Goal: Information Seeking & Learning: Learn about a topic

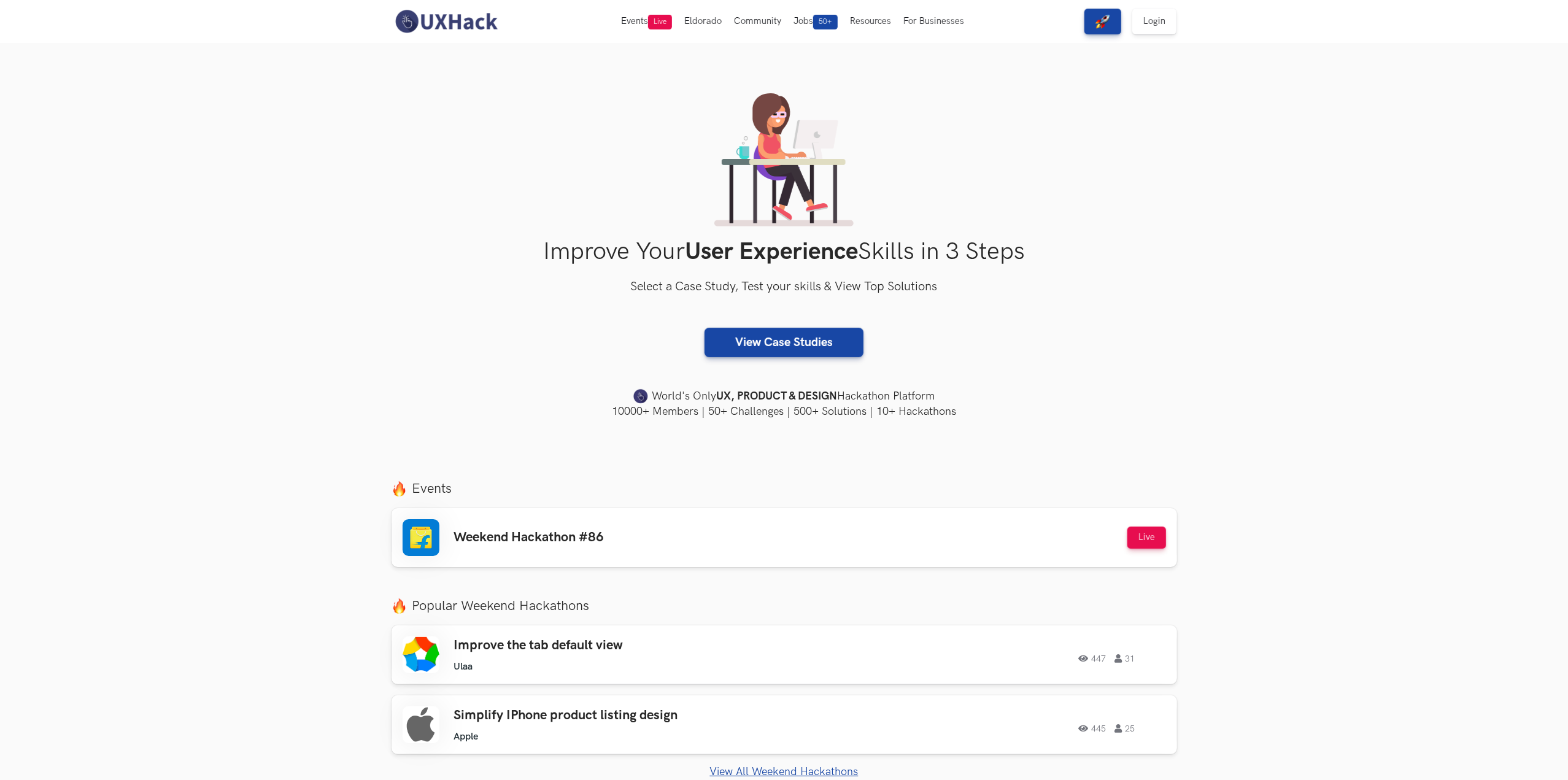
click at [1012, 234] on div "Improve Your User Experience Skills in 3 Steps Select a Case Study, Test your s…" at bounding box center [784, 257] width 786 height 326
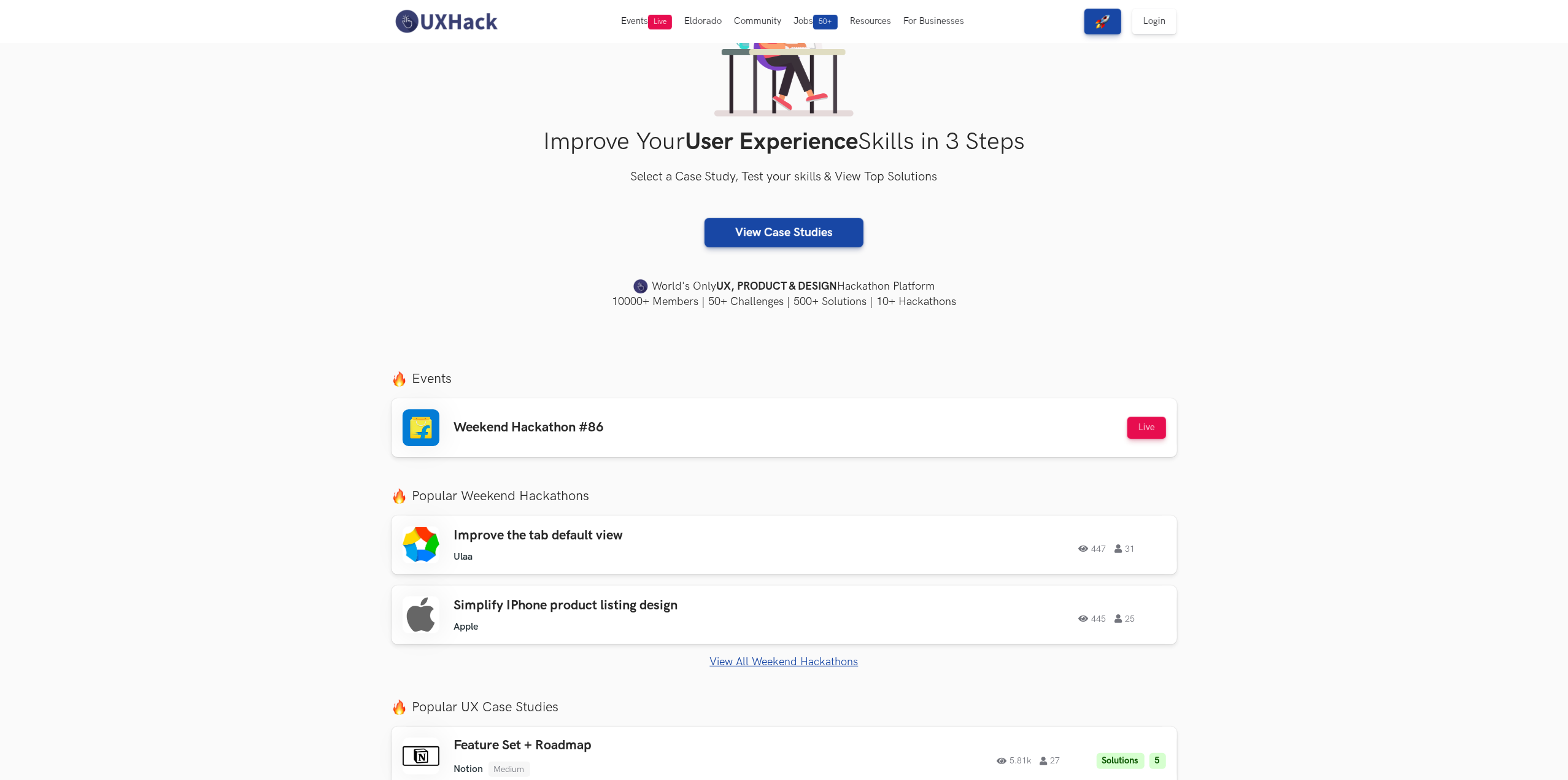
scroll to position [307, 0]
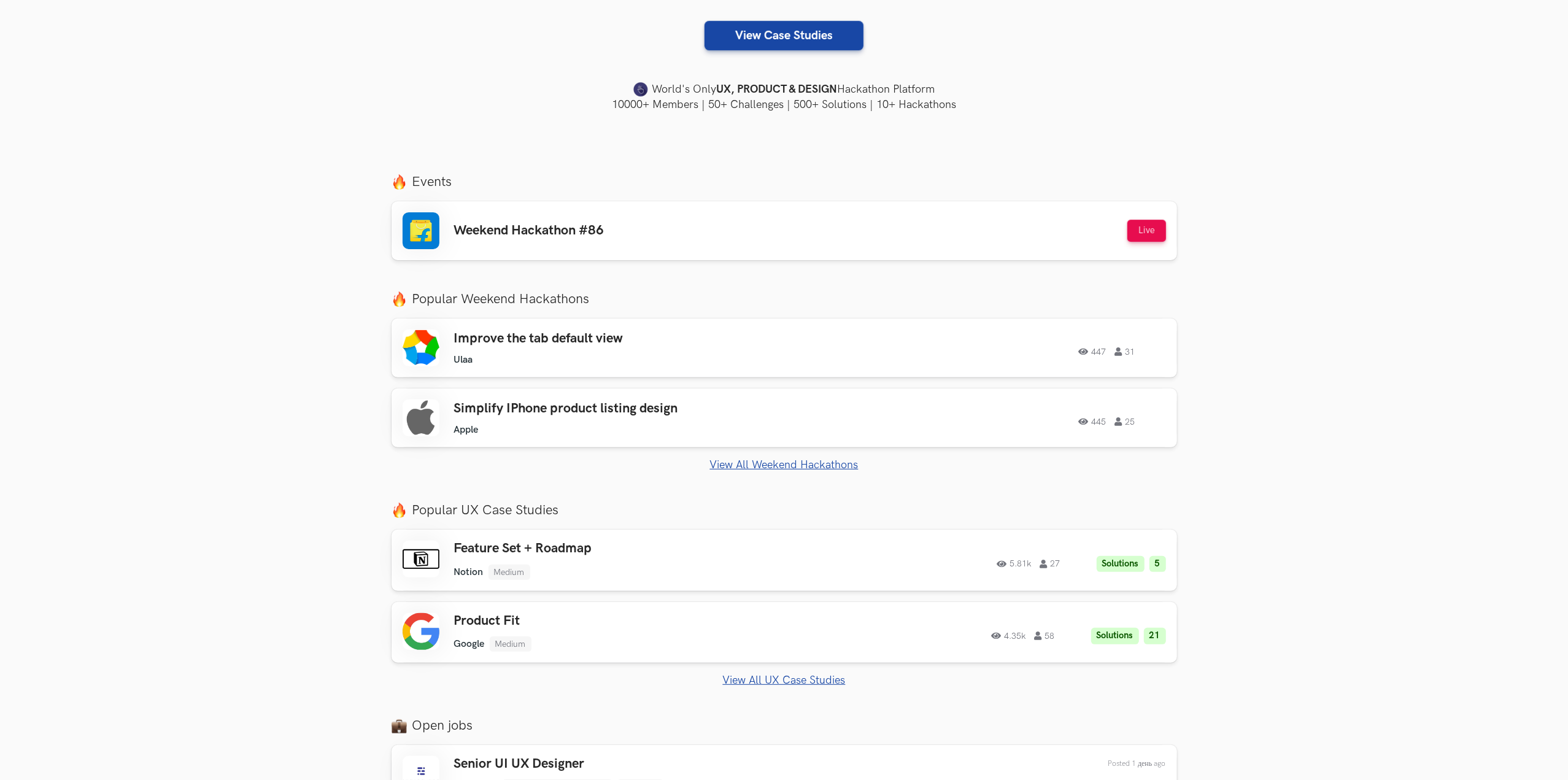
drag, startPoint x: 1377, startPoint y: 286, endPoint x: 1342, endPoint y: 269, distance: 38.9
click at [1374, 285] on section "Just Launched AI Review for Portfolio Get instant AI-driven feedback on your de…" at bounding box center [784, 552] width 1568 height 781
click at [996, 245] on div "Weekend Hackathon #86 Live" at bounding box center [784, 231] width 764 height 37
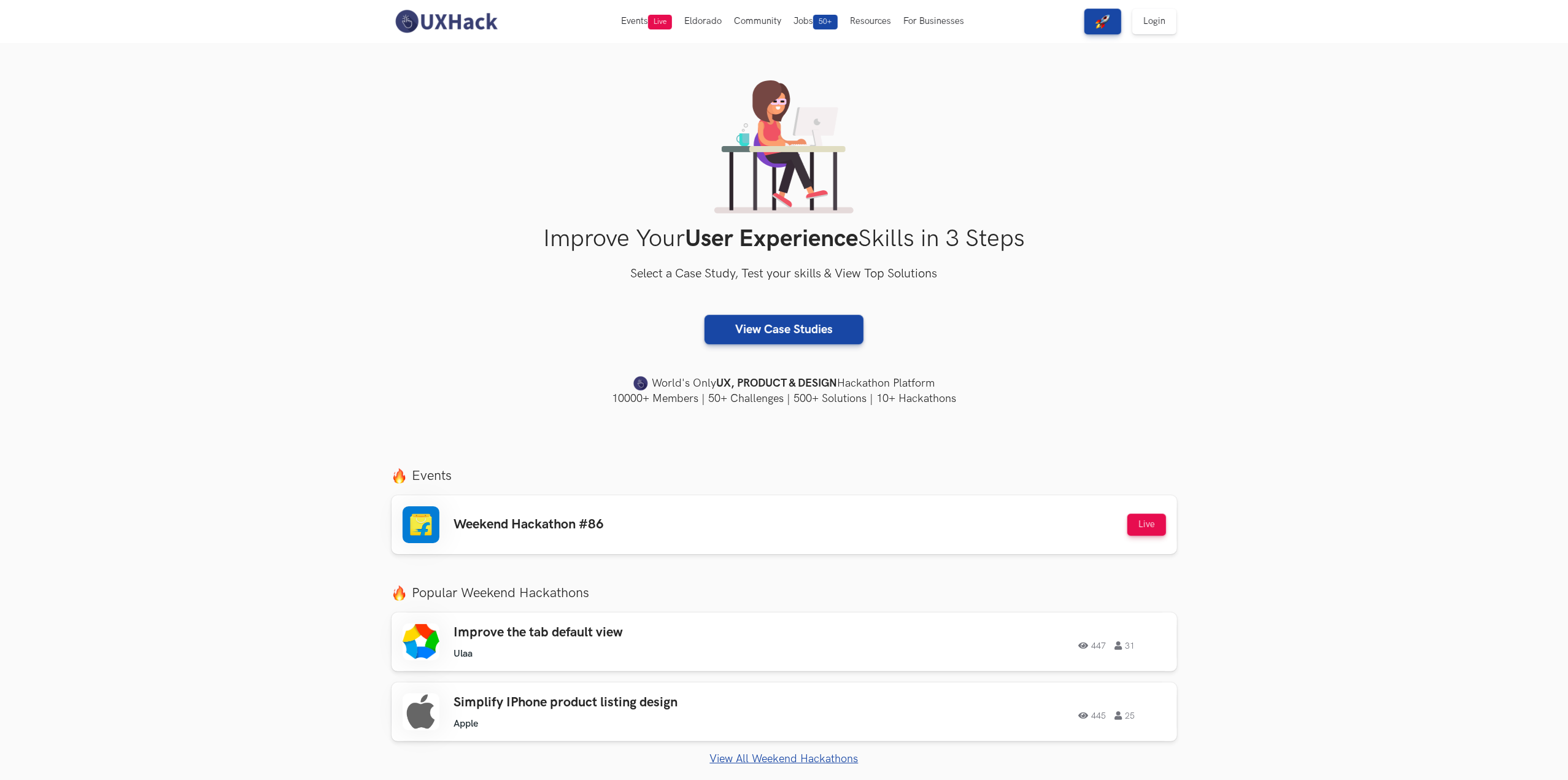
scroll to position [0, 0]
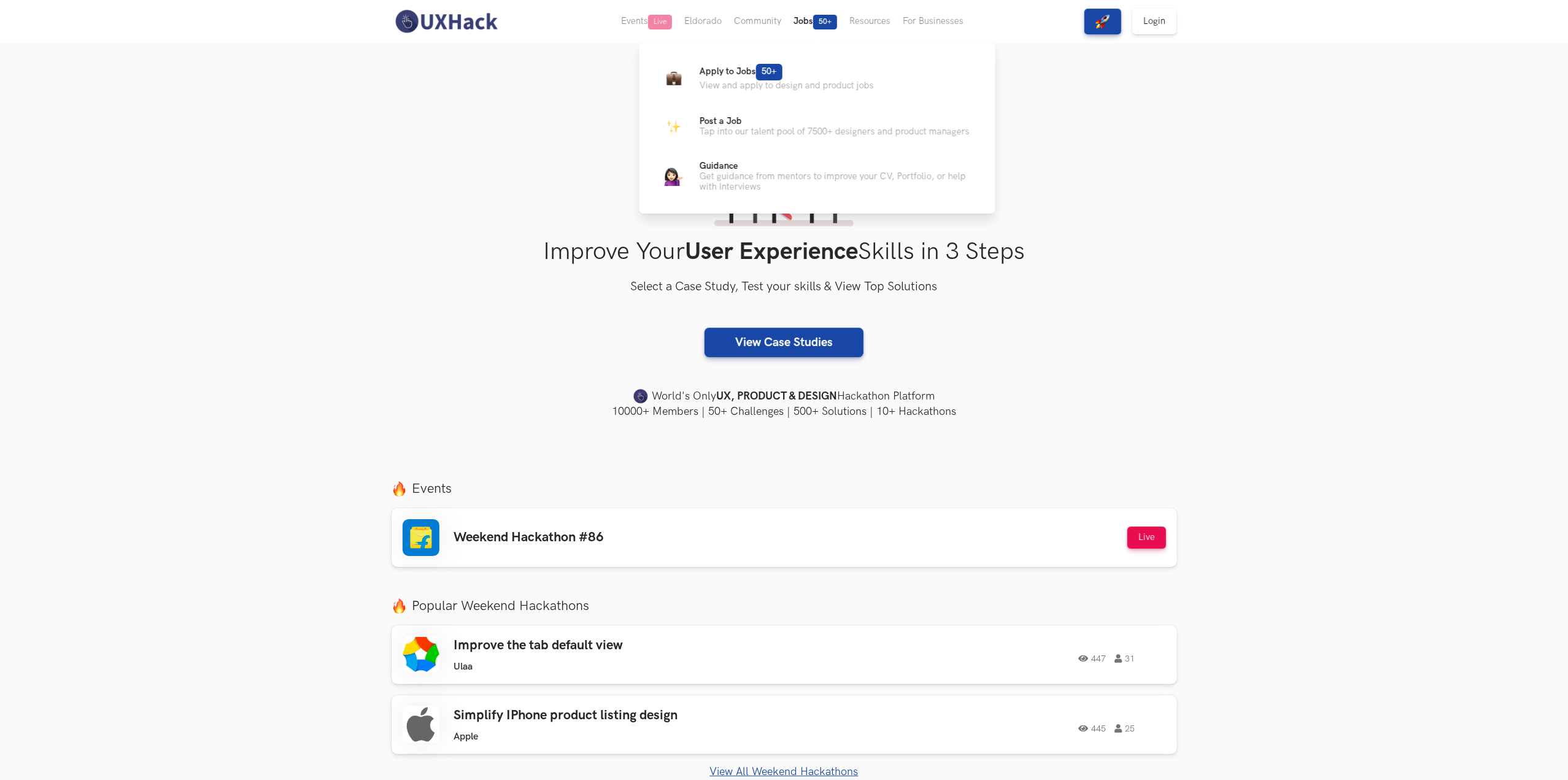
click at [808, 25] on button "Jobs 50+" at bounding box center [815, 22] width 56 height 43
click at [679, 78] on img at bounding box center [673, 78] width 15 height 15
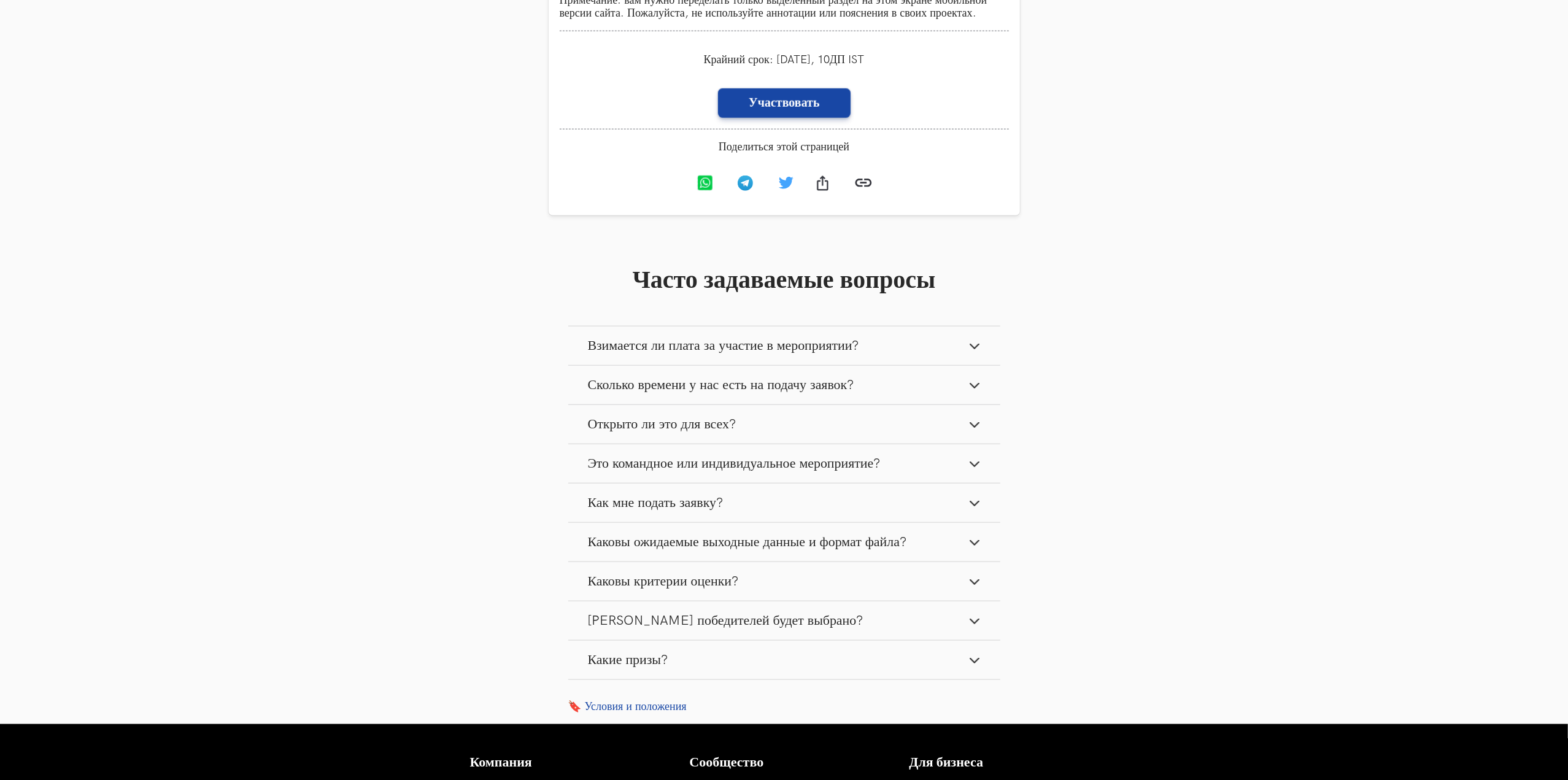
scroll to position [1543, 0]
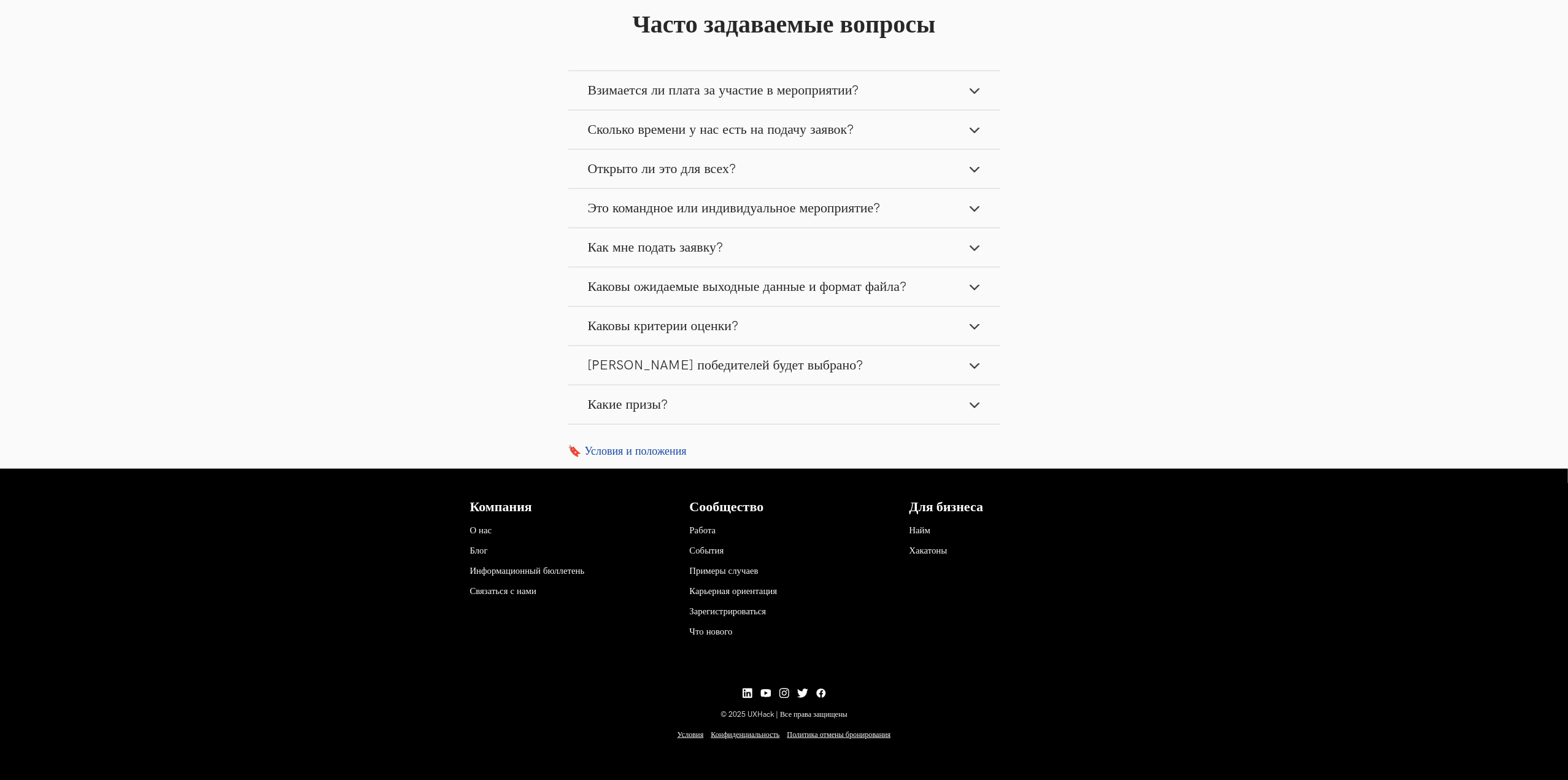
click at [766, 81] on button "Взимается ли плата за участие в мероприятии?" at bounding box center [784, 90] width 432 height 39
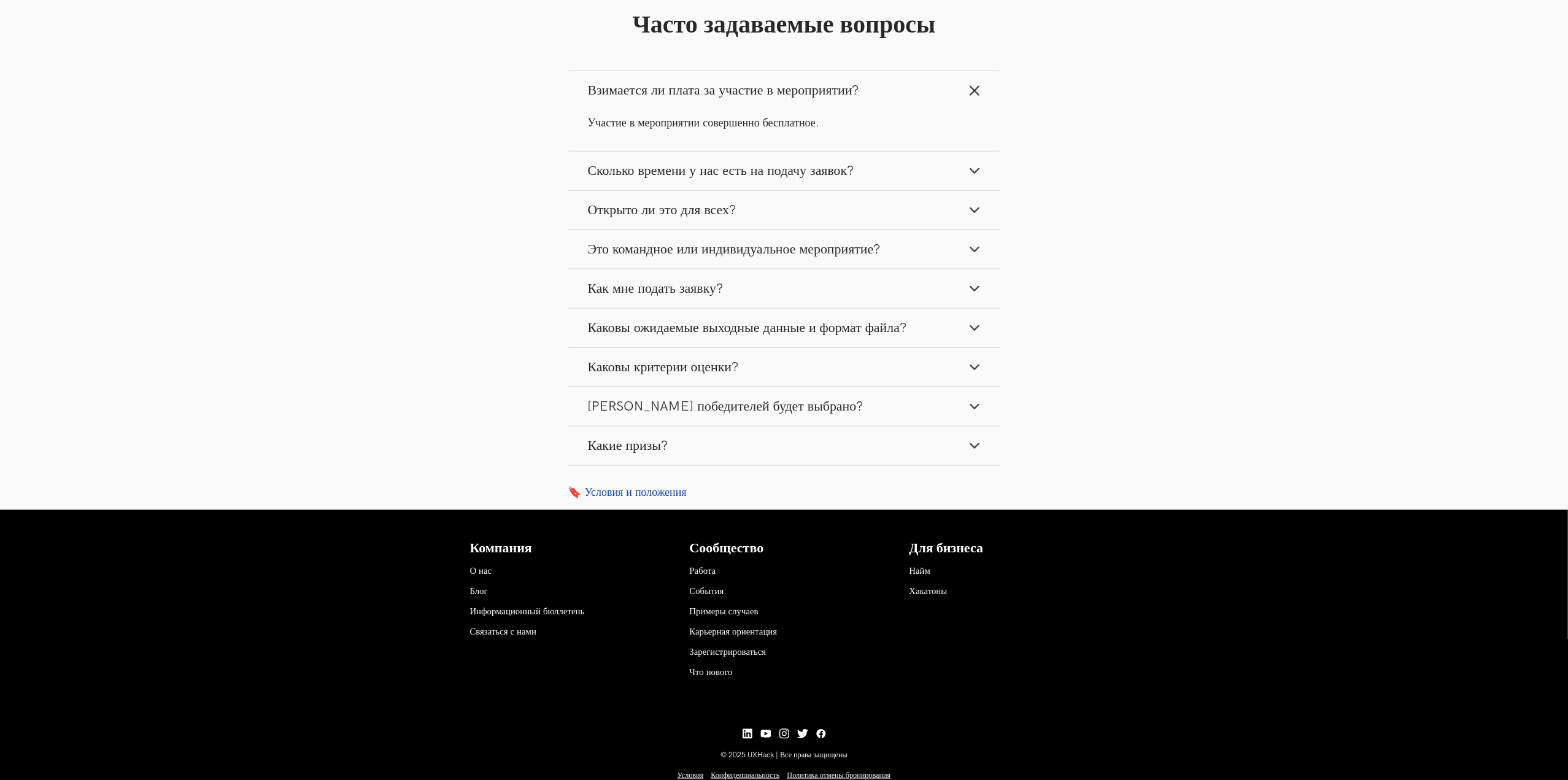
click at [737, 169] on font "Сколько времени у нас есть на подачу заявок?" at bounding box center [721, 170] width 266 height 17
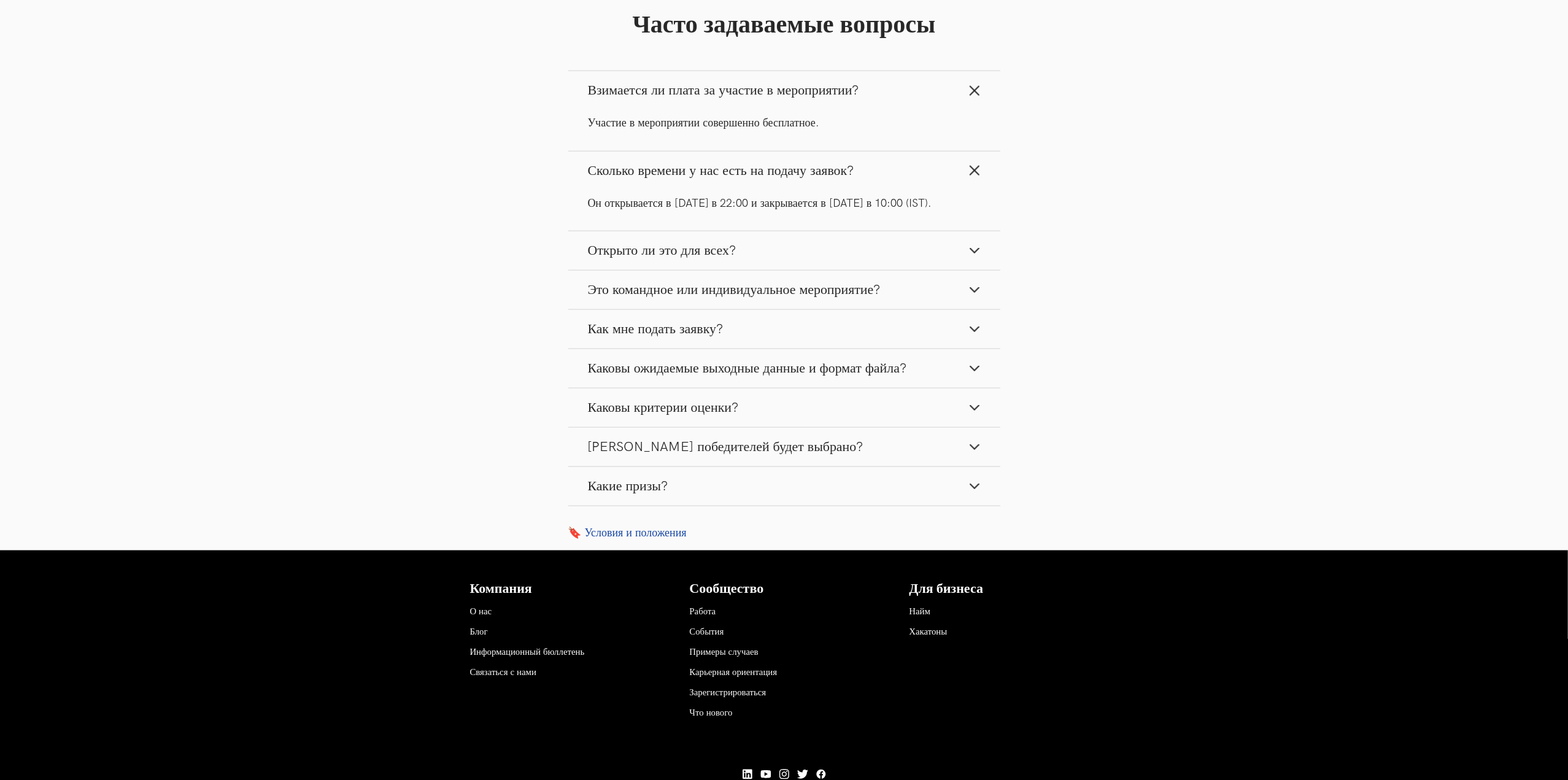
click at [728, 248] on font "Открыто ли это для всех?" at bounding box center [662, 250] width 148 height 17
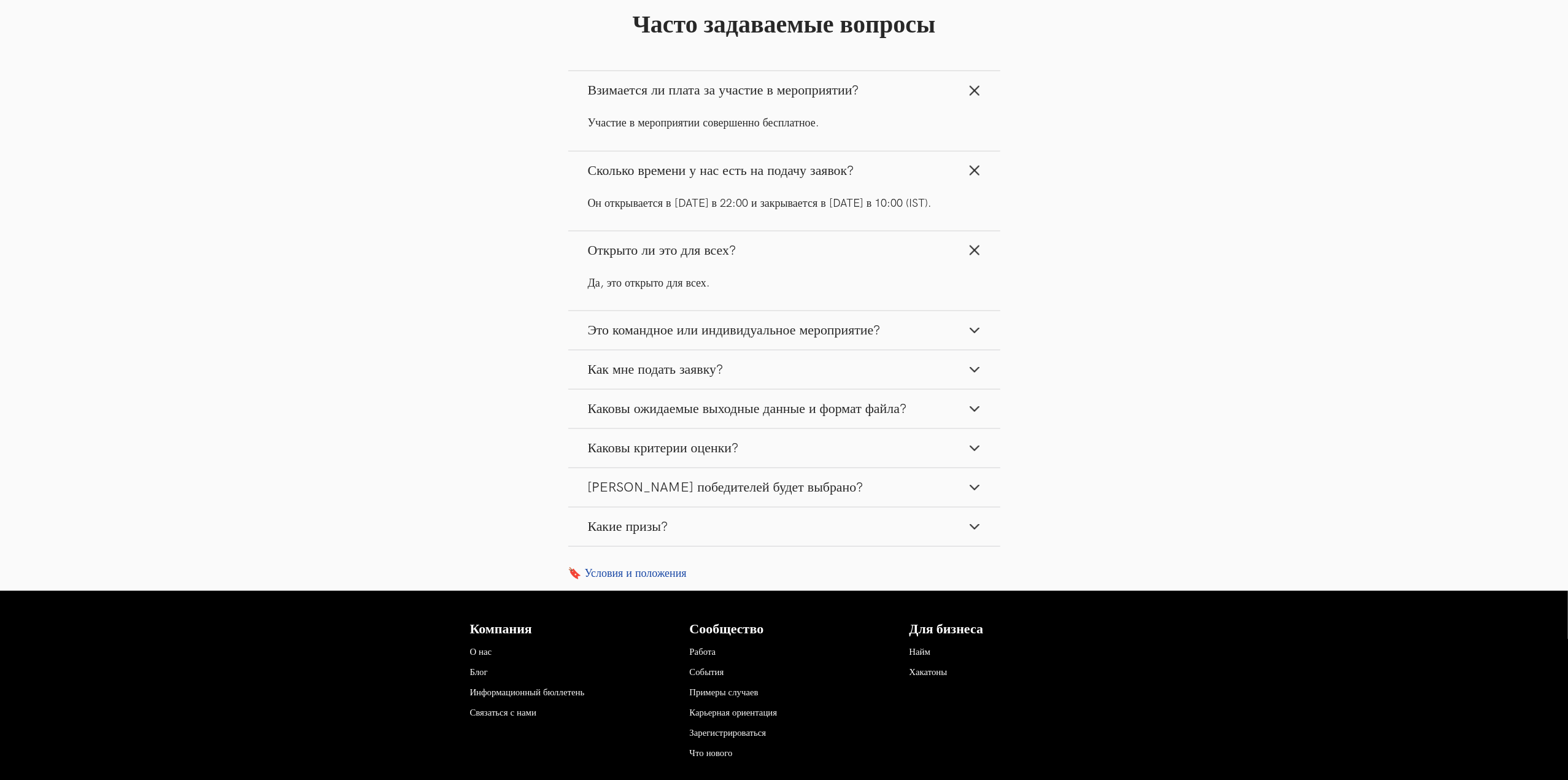
click at [700, 336] on font "Это командное или индивидуальное мероприятие?" at bounding box center [734, 330] width 293 height 17
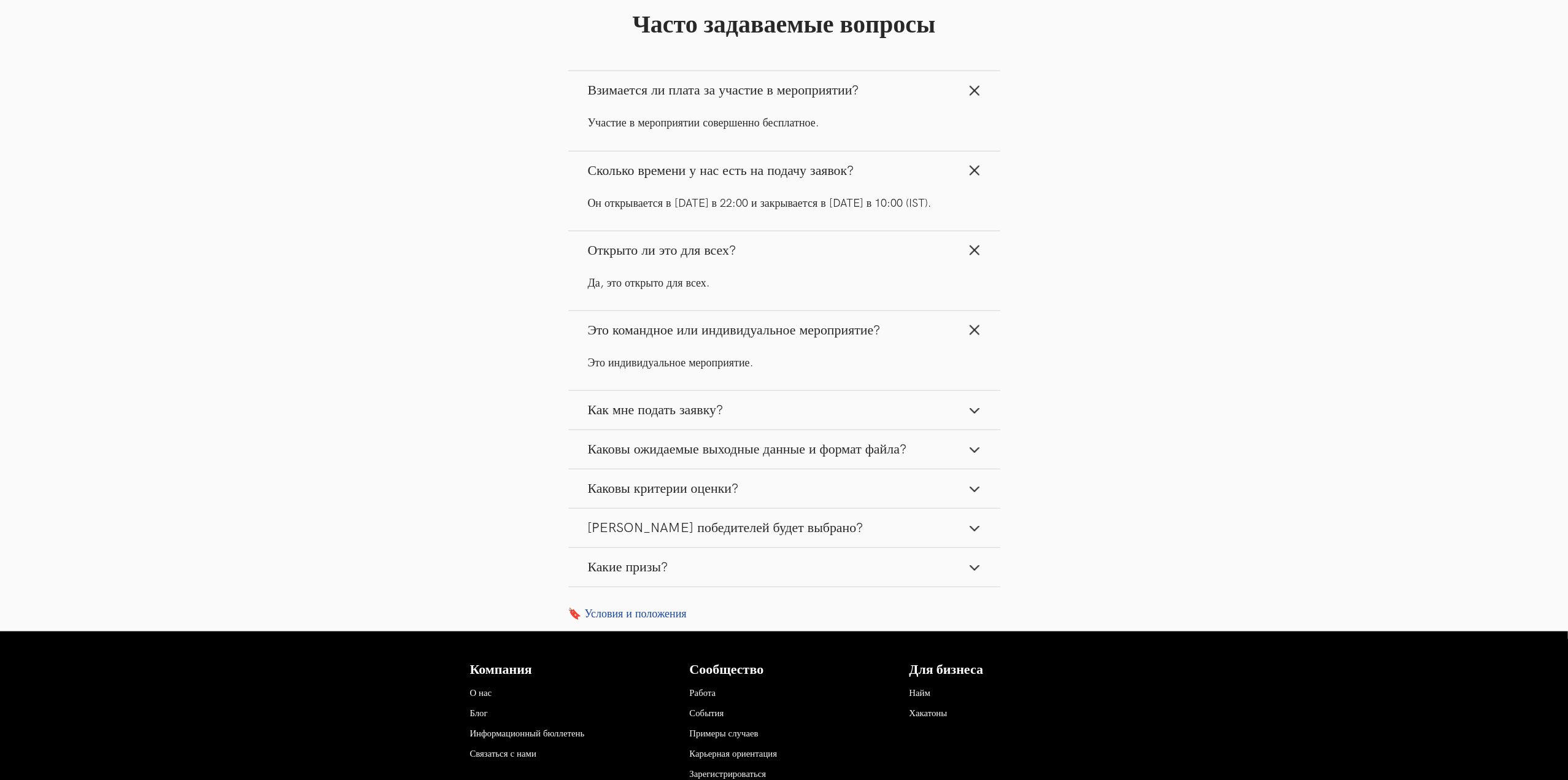
click at [688, 405] on font "Как мне подать заявку?" at bounding box center [655, 410] width 135 height 17
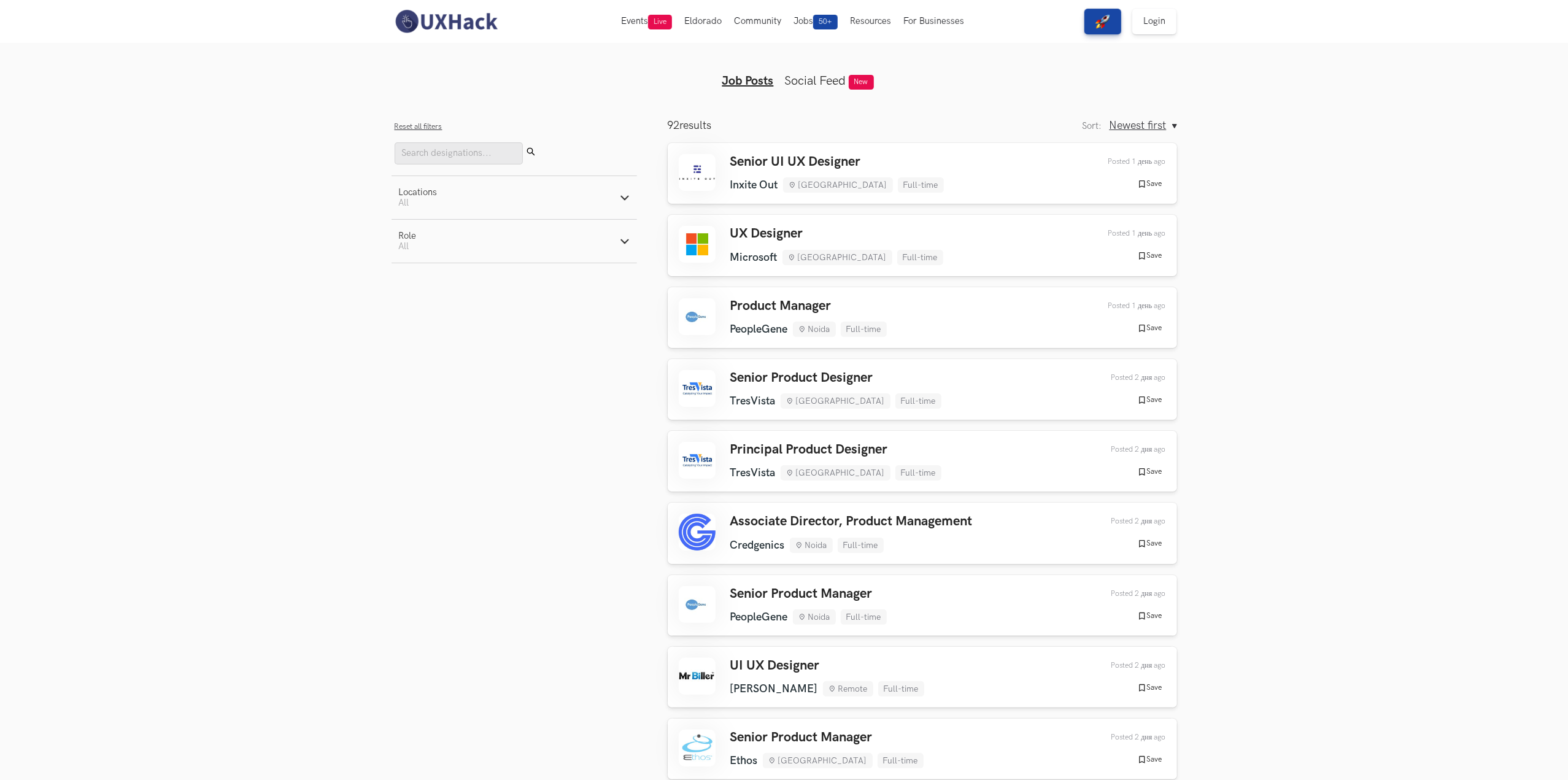
click at [486, 239] on button "Role Active filters: All" at bounding box center [514, 241] width 246 height 43
click at [434, 202] on div "Active filters: All" at bounding box center [418, 202] width 39 height 10
click at [434, 215] on button "Locations Active filters: All" at bounding box center [514, 197] width 246 height 43
click at [433, 207] on div "Active filters: All" at bounding box center [418, 202] width 39 height 10
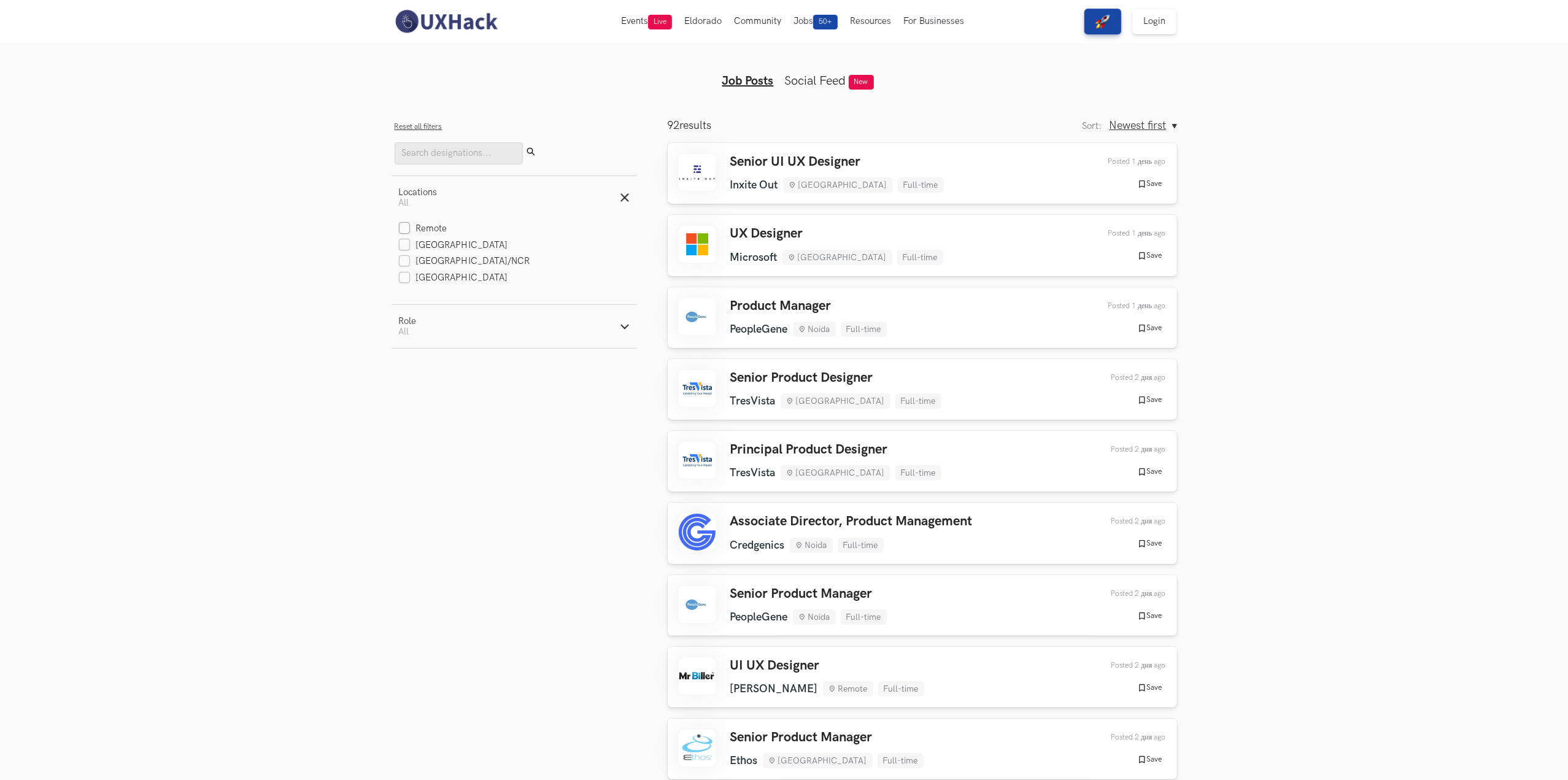
click at [430, 224] on label "Remote" at bounding box center [423, 229] width 49 height 13
click at [410, 224] on input "Remote" at bounding box center [404, 229] width 12 height 12
checkbox input "true"
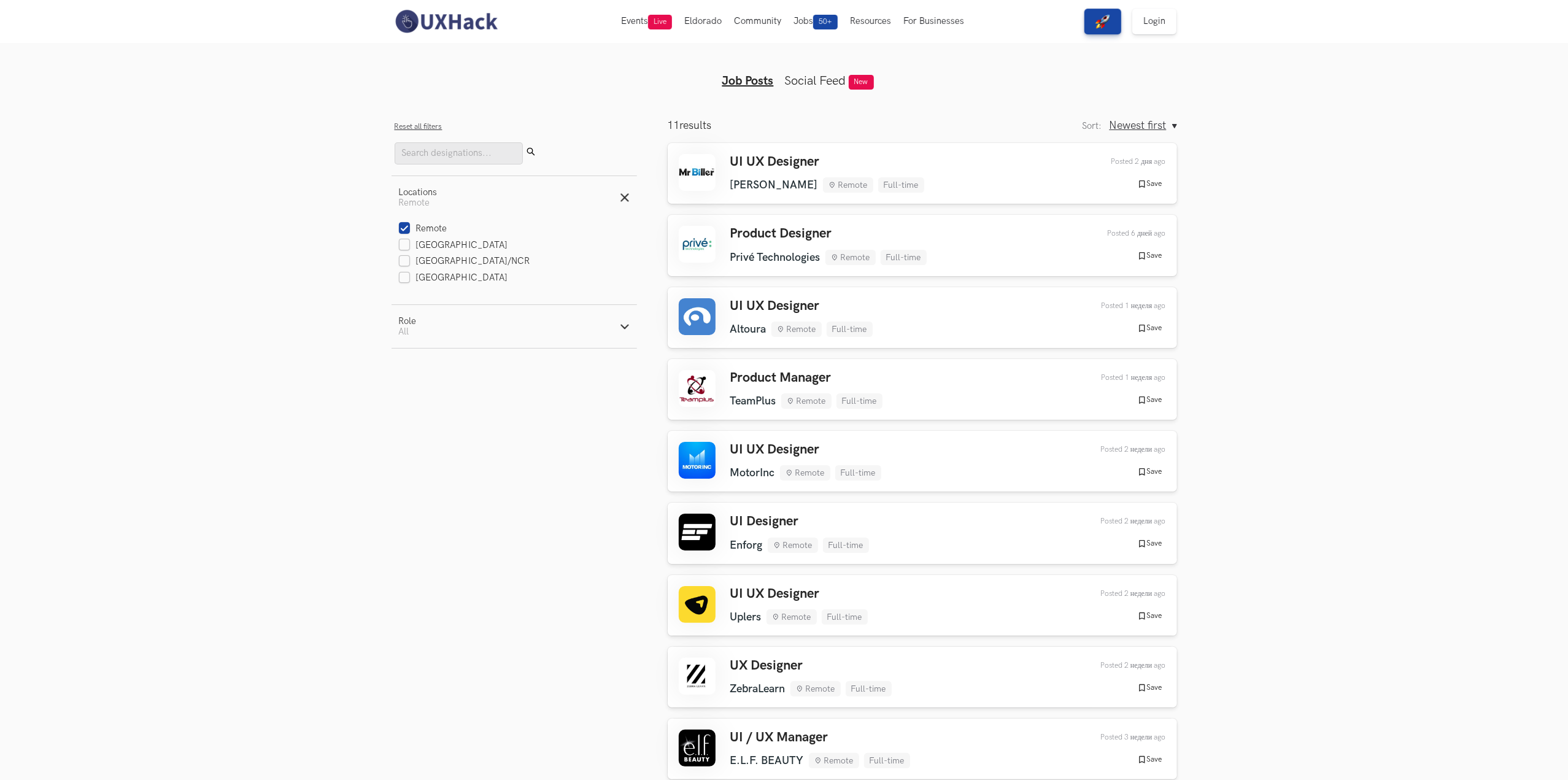
click at [1218, 317] on section "Show filters Filters Close panel Reset all filters Submit Locations Active filt…" at bounding box center [784, 585] width 1568 height 993
click at [454, 338] on button "Role Active filters: All" at bounding box center [514, 327] width 246 height 43
click at [407, 428] on aside "Filters Close panel Reset all filters Submit Locations Active filters: Remote R…" at bounding box center [514, 503] width 246 height 769
click at [1255, 358] on section "Show filters Filters Close panel Reset all filters Submit Locations Active filt…" at bounding box center [784, 585] width 1568 height 993
click at [910, 168] on div "UI UX Designer [PERSON_NAME] Remote Full-time [PERSON_NAME] Remote Full-time 2 …" at bounding box center [922, 173] width 487 height 39
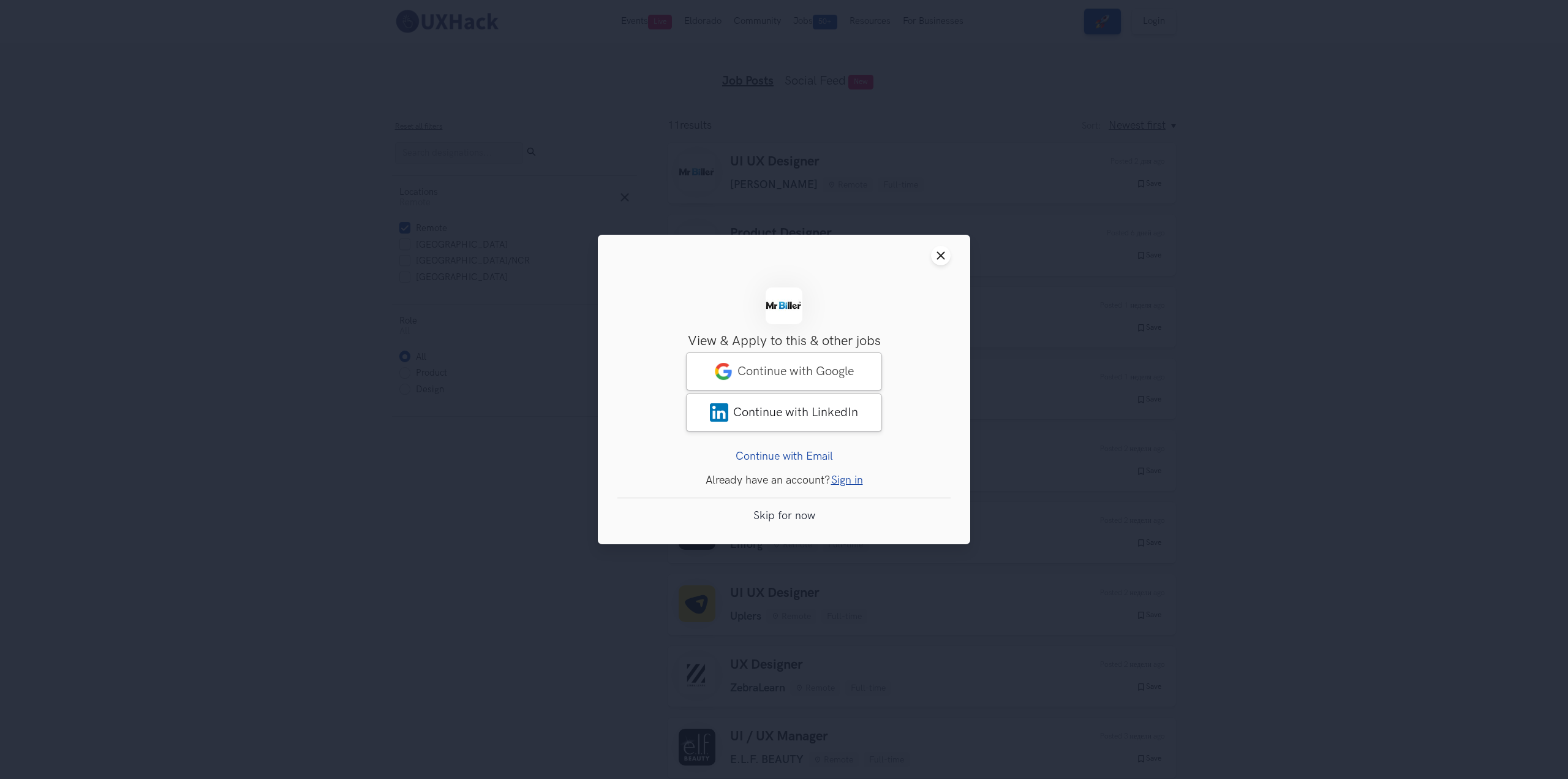
drag, startPoint x: 1263, startPoint y: 443, endPoint x: 1225, endPoint y: 411, distance: 49.7
click at [1263, 444] on div "Close modal window Sign Up View & Apply to this & other jobs Access to 50+ solu…" at bounding box center [784, 390] width 1568 height 779
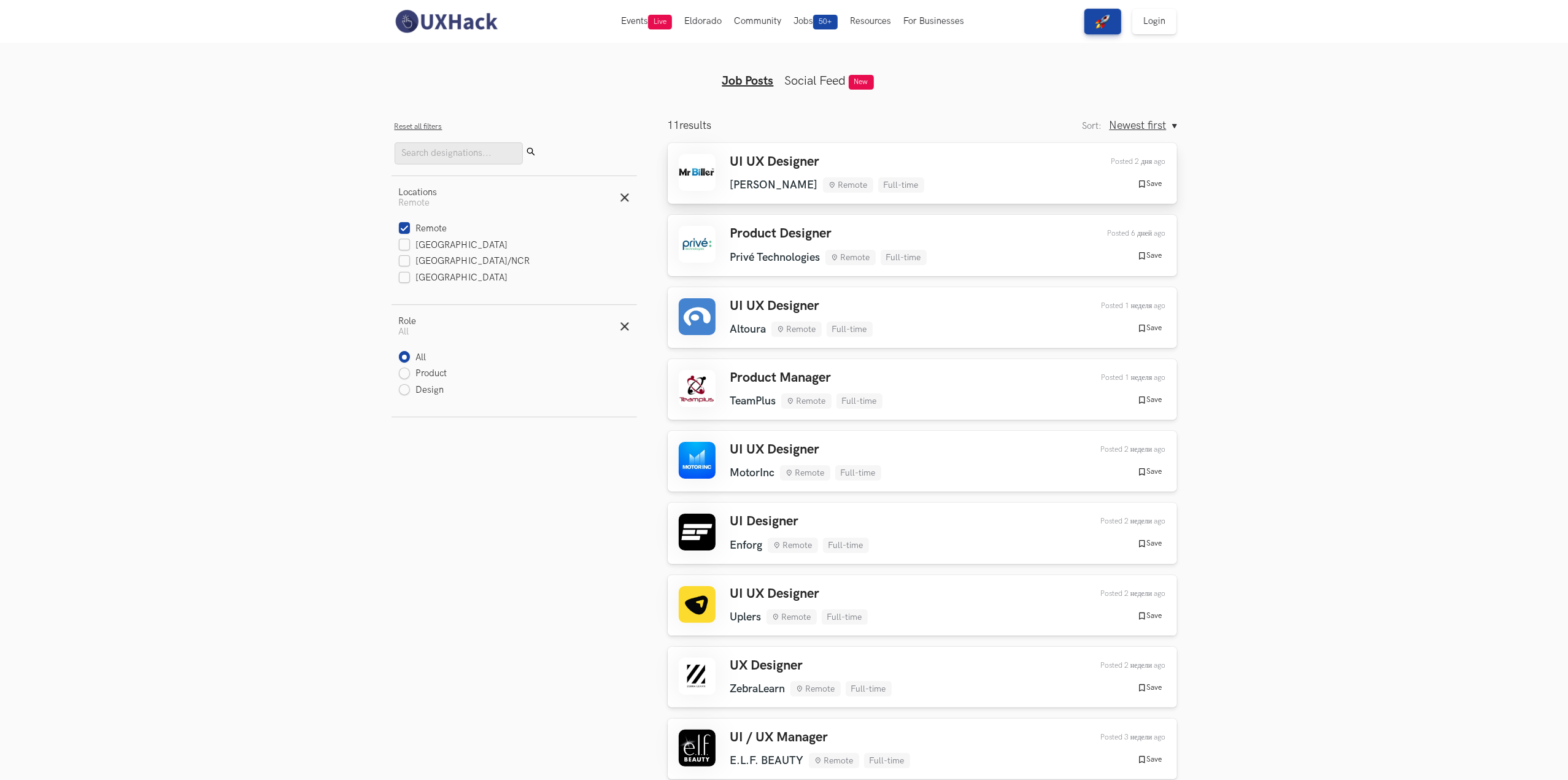
click at [940, 178] on div "UI UX Designer [PERSON_NAME] Remote Full-time [PERSON_NAME] Remote Full-time 2 …" at bounding box center [922, 173] width 487 height 39
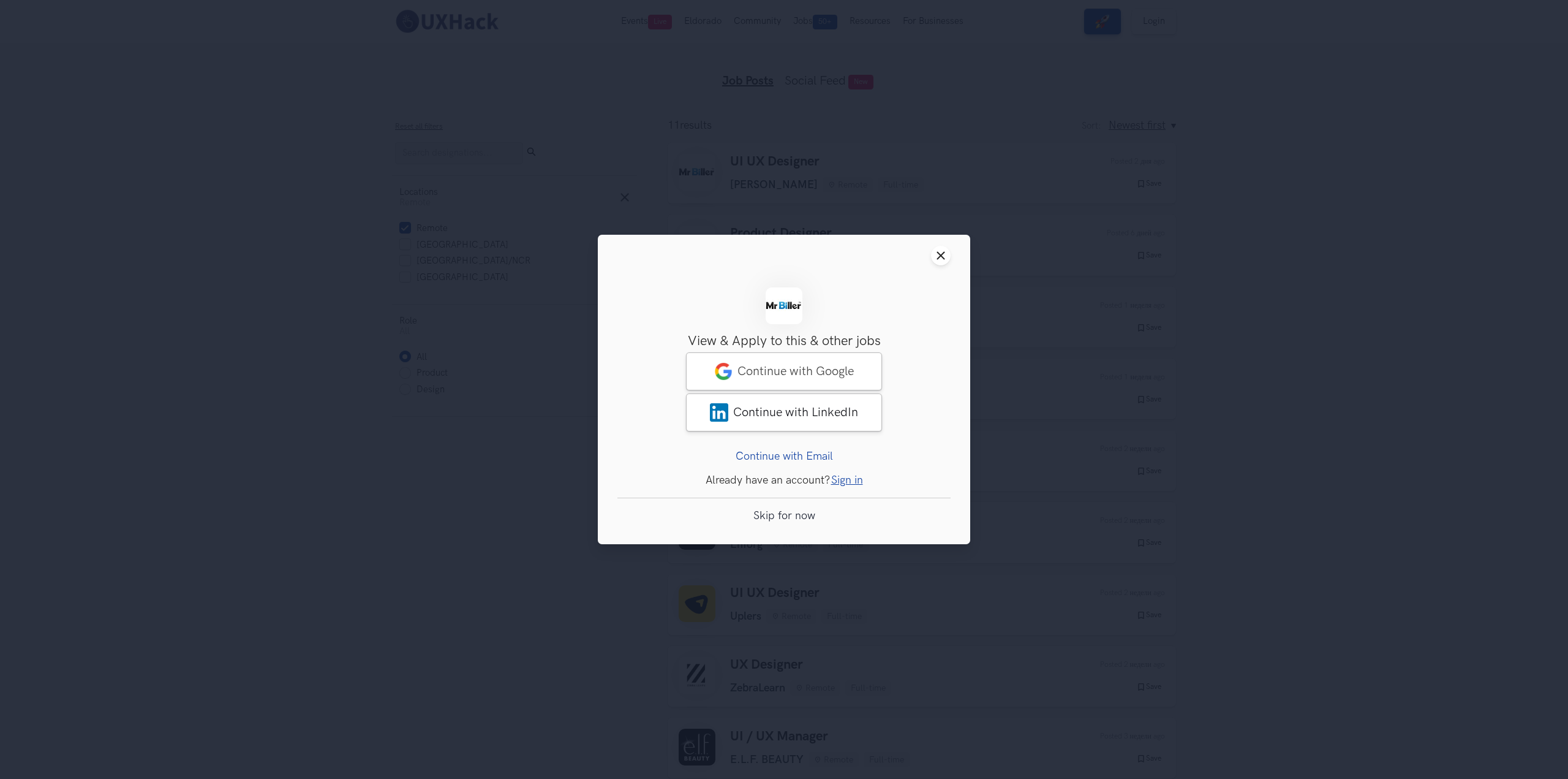
click at [1344, 270] on div "Close modal window Sign Up View & Apply to this & other jobs Access to 50+ solu…" at bounding box center [784, 390] width 1568 height 779
